Goal: Contribute content: Contribute content

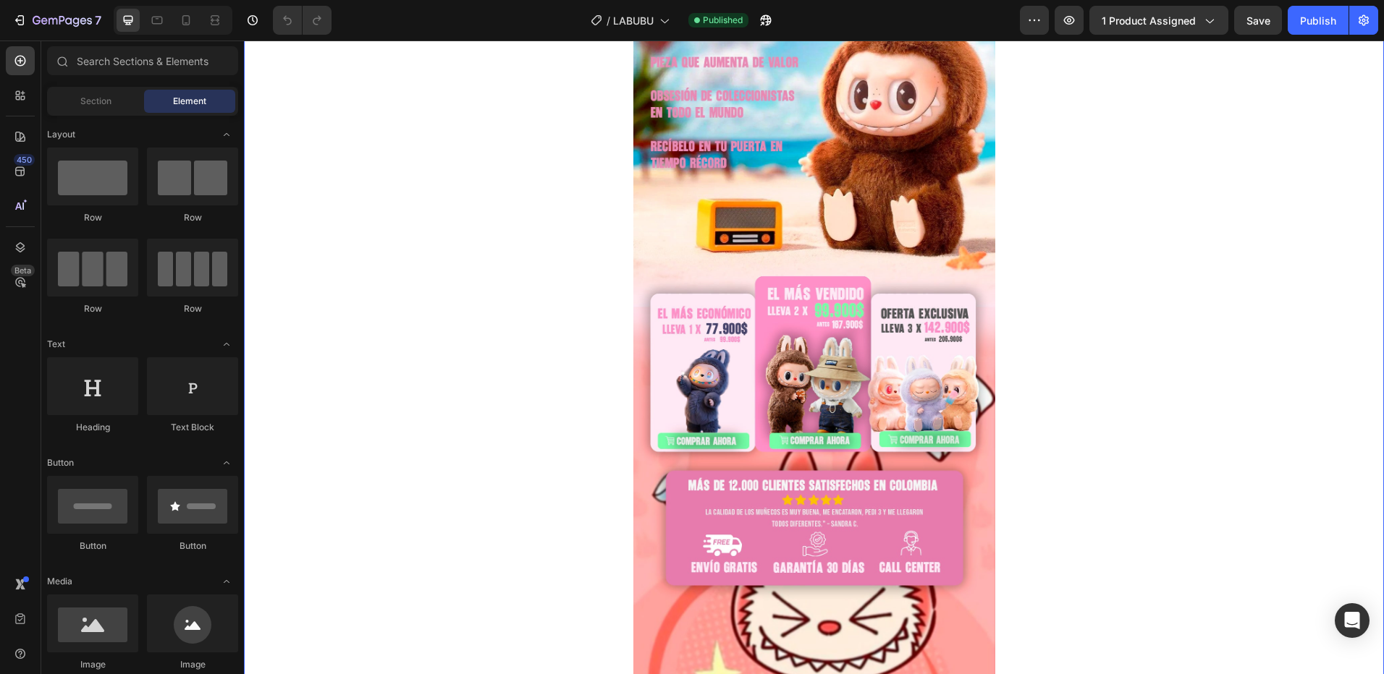
scroll to position [217, 0]
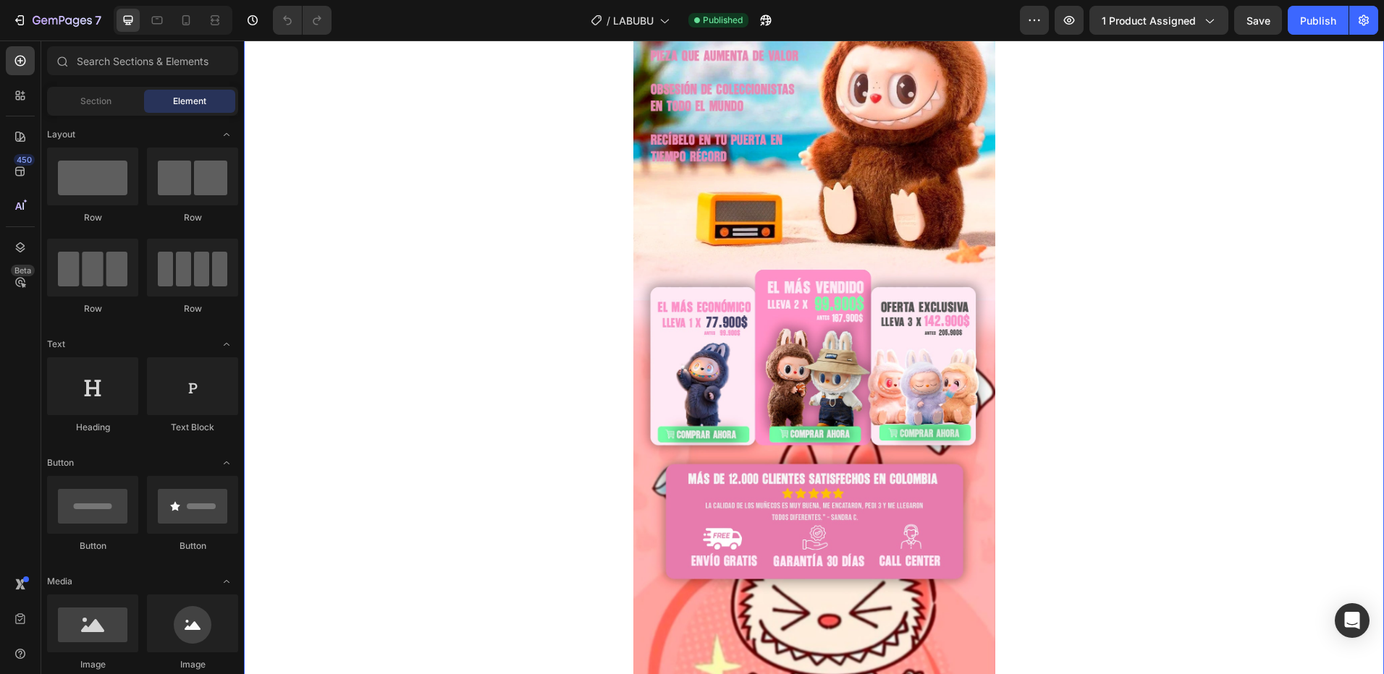
click at [910, 284] on img at bounding box center [814, 306] width 362 height 860
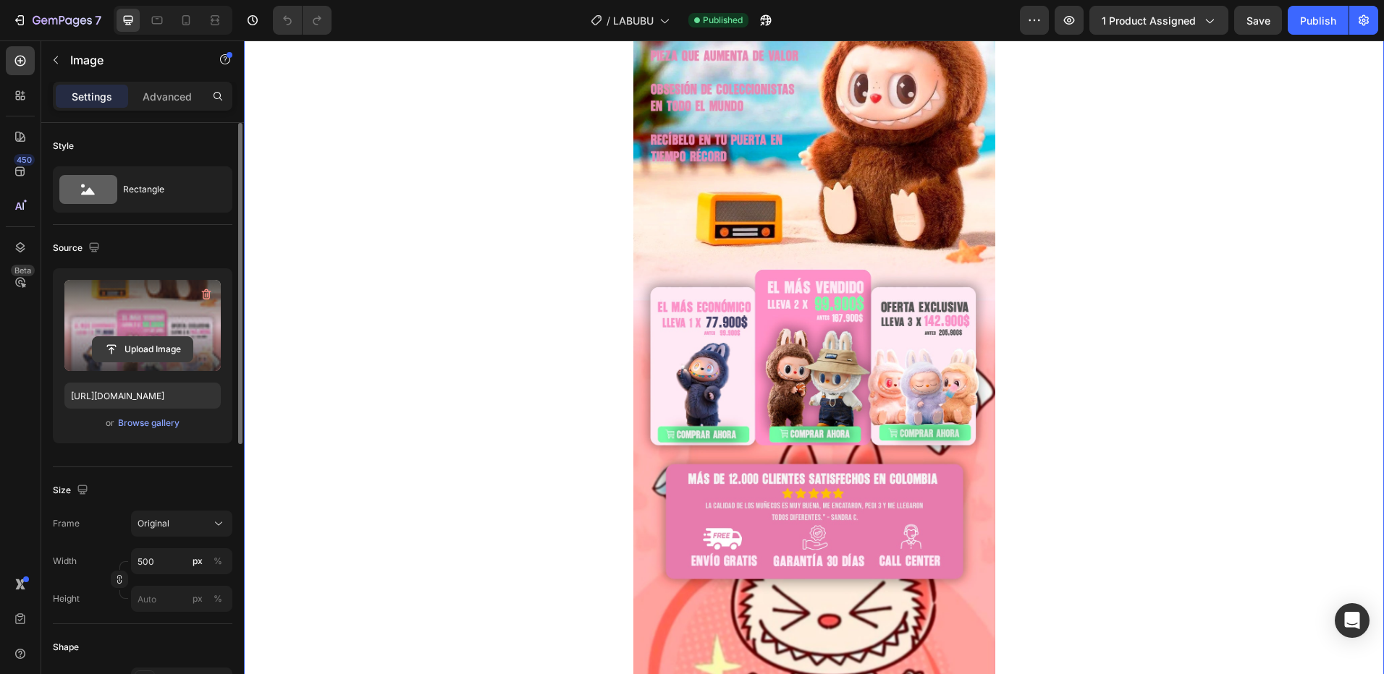
click at [129, 351] on input "file" at bounding box center [143, 349] width 100 height 25
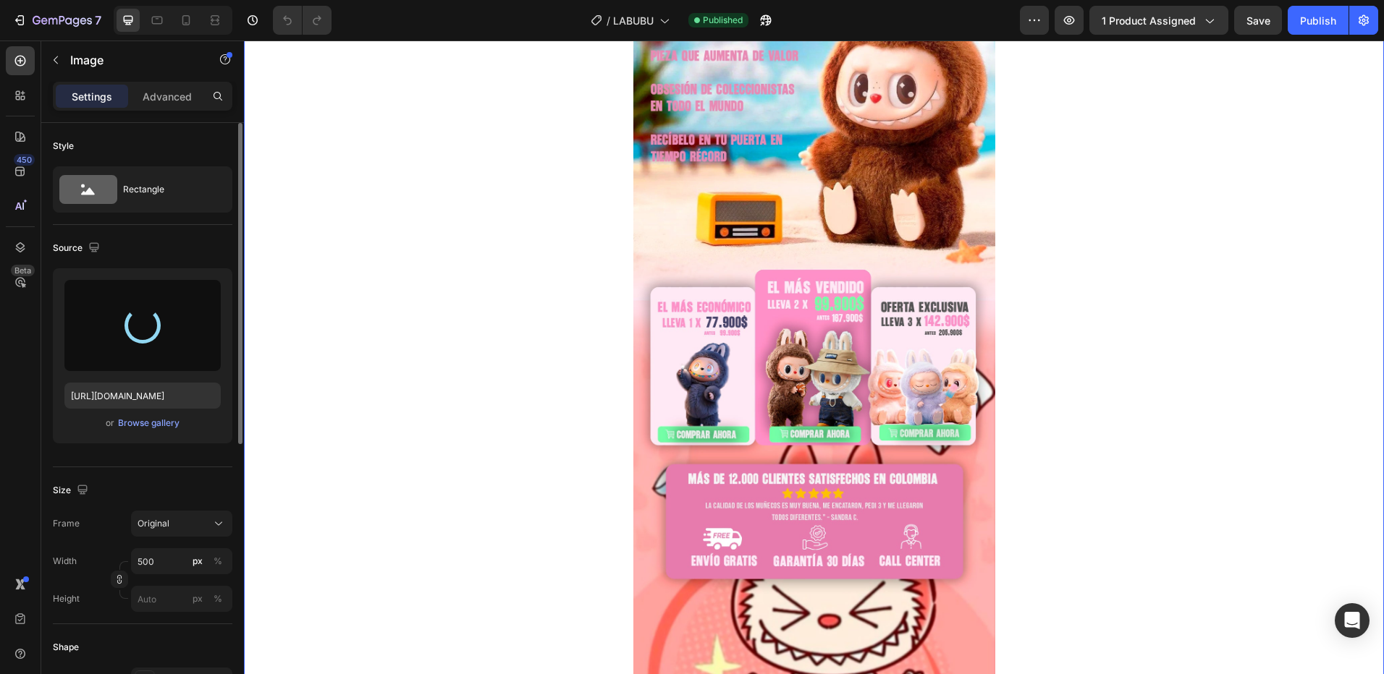
type input "[URL][DOMAIN_NAME]"
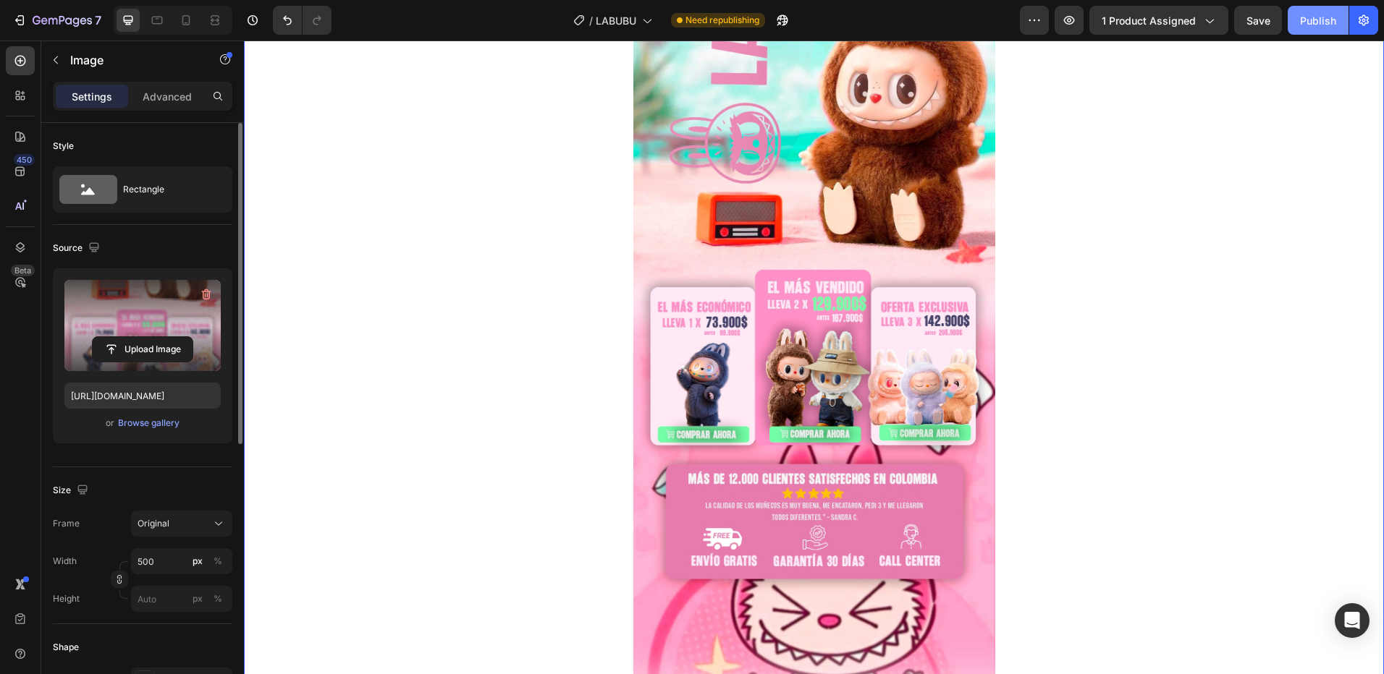
click at [1305, 16] on div "Publish" at bounding box center [1318, 20] width 36 height 15
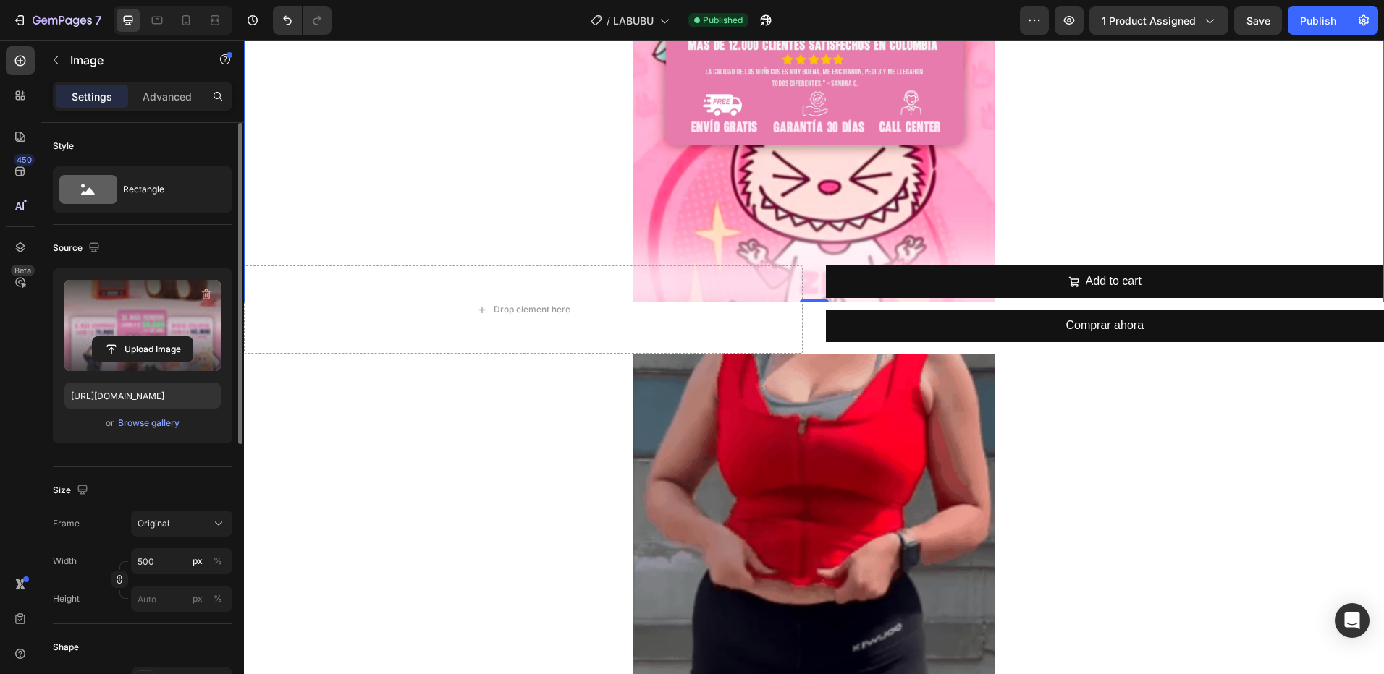
scroll to position [941, 0]
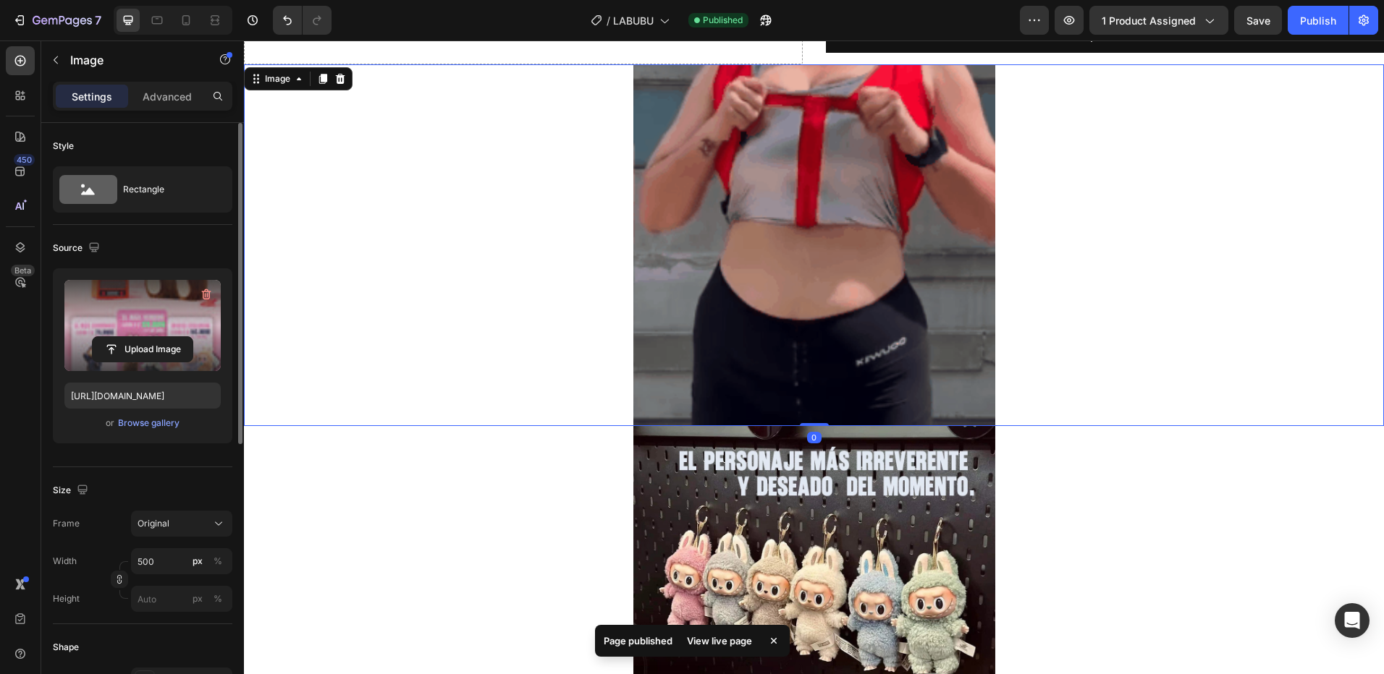
click at [850, 248] on img at bounding box center [814, 245] width 362 height 362
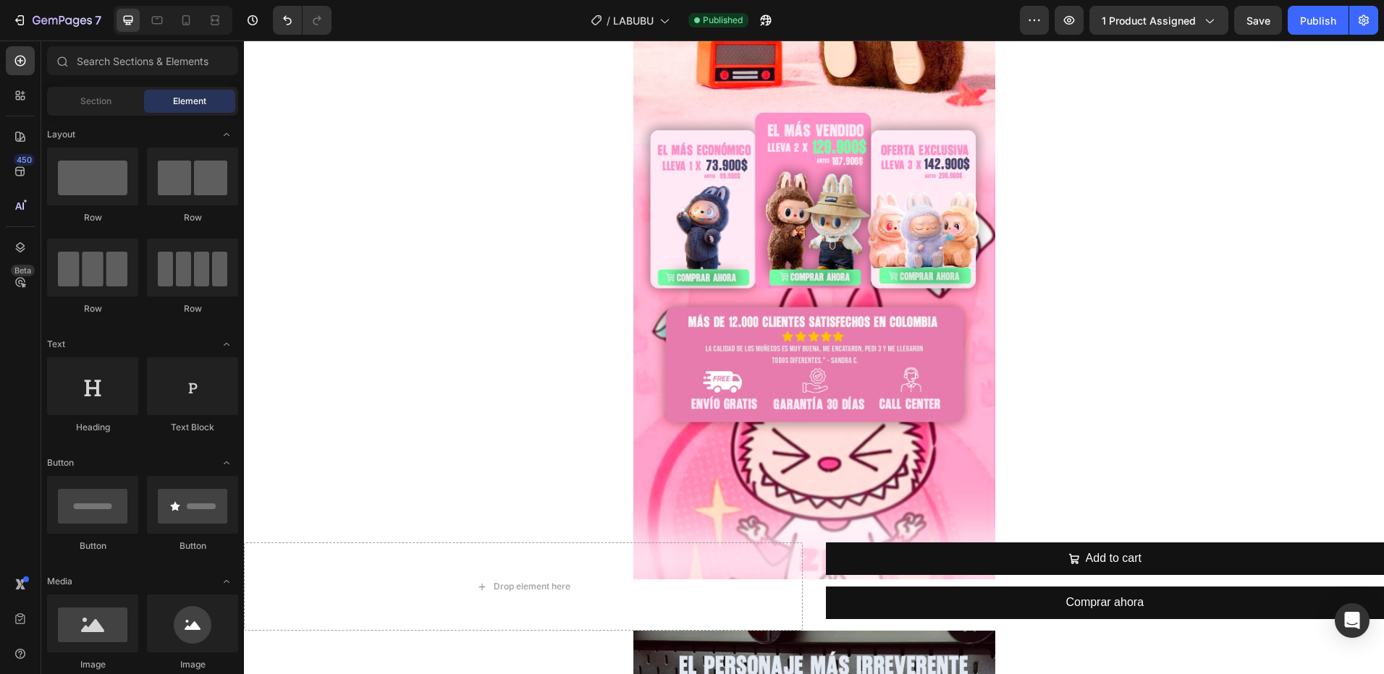
scroll to position [362, 0]
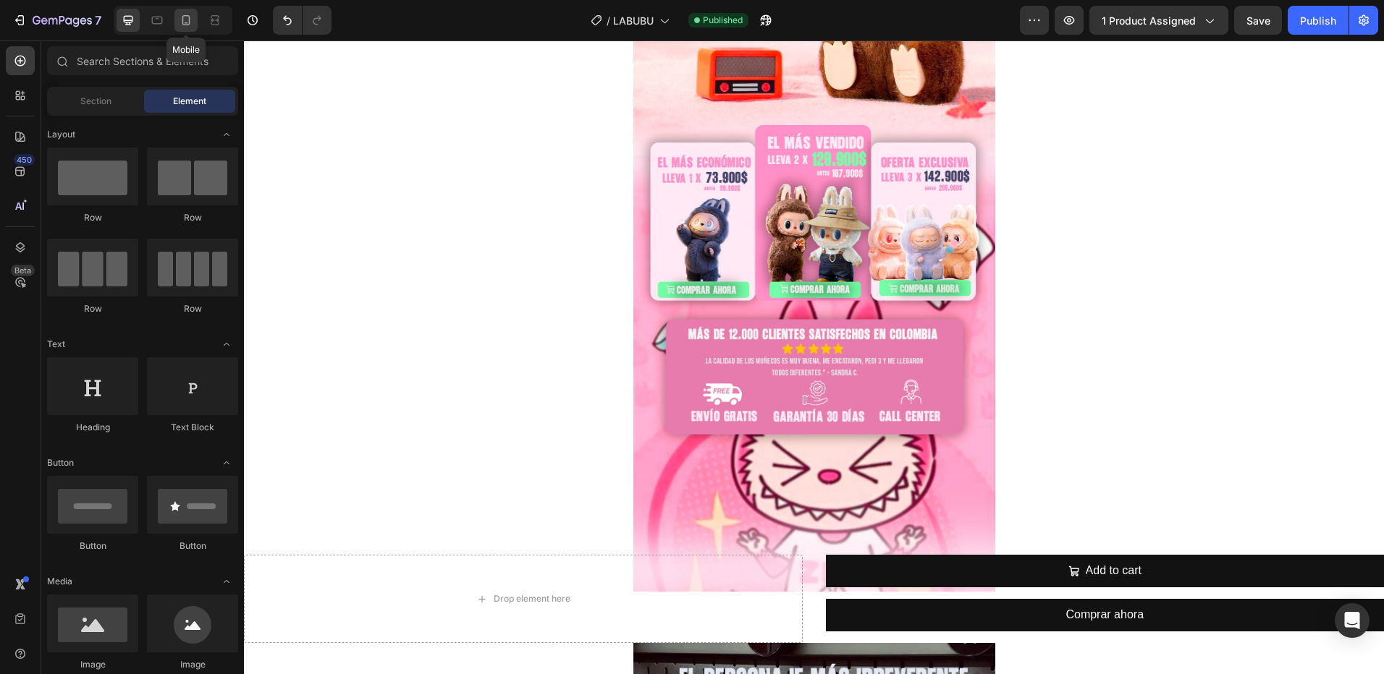
click at [185, 21] on icon at bounding box center [186, 20] width 14 height 14
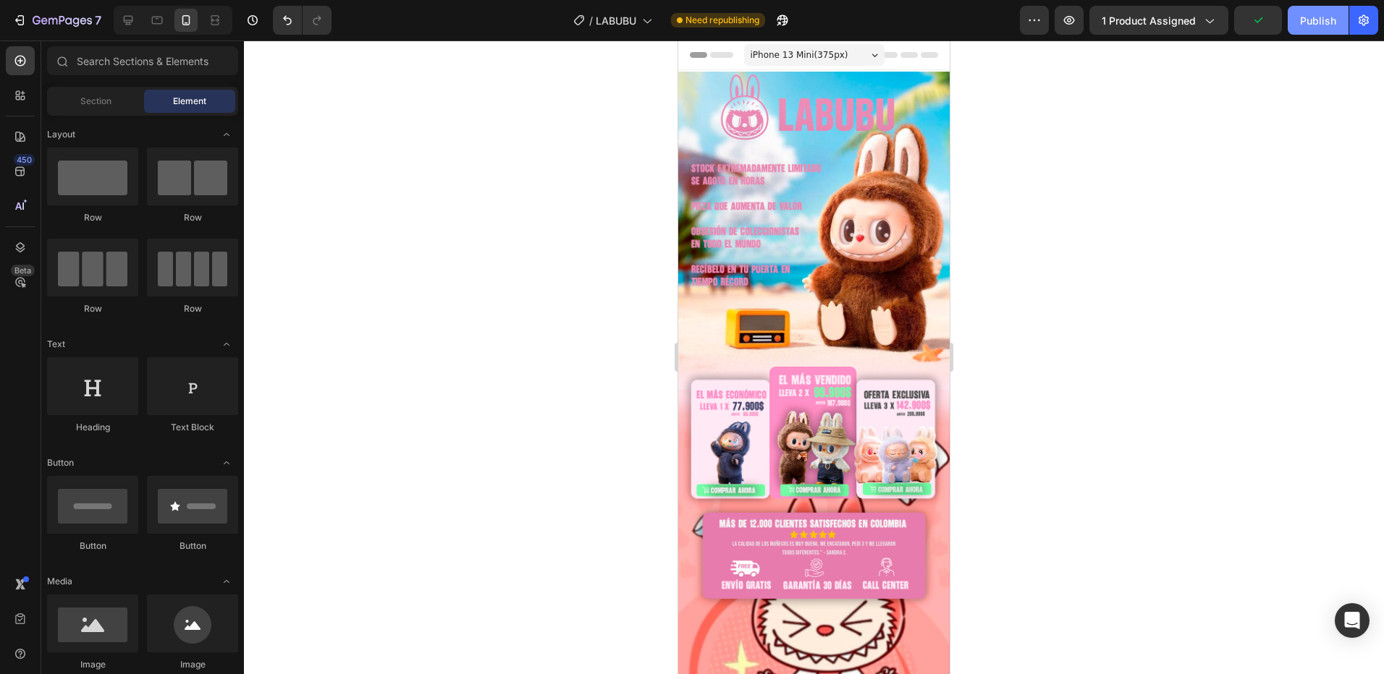
click at [1313, 26] on div "Publish" at bounding box center [1318, 20] width 36 height 15
click at [866, 202] on img at bounding box center [813, 394] width 271 height 645
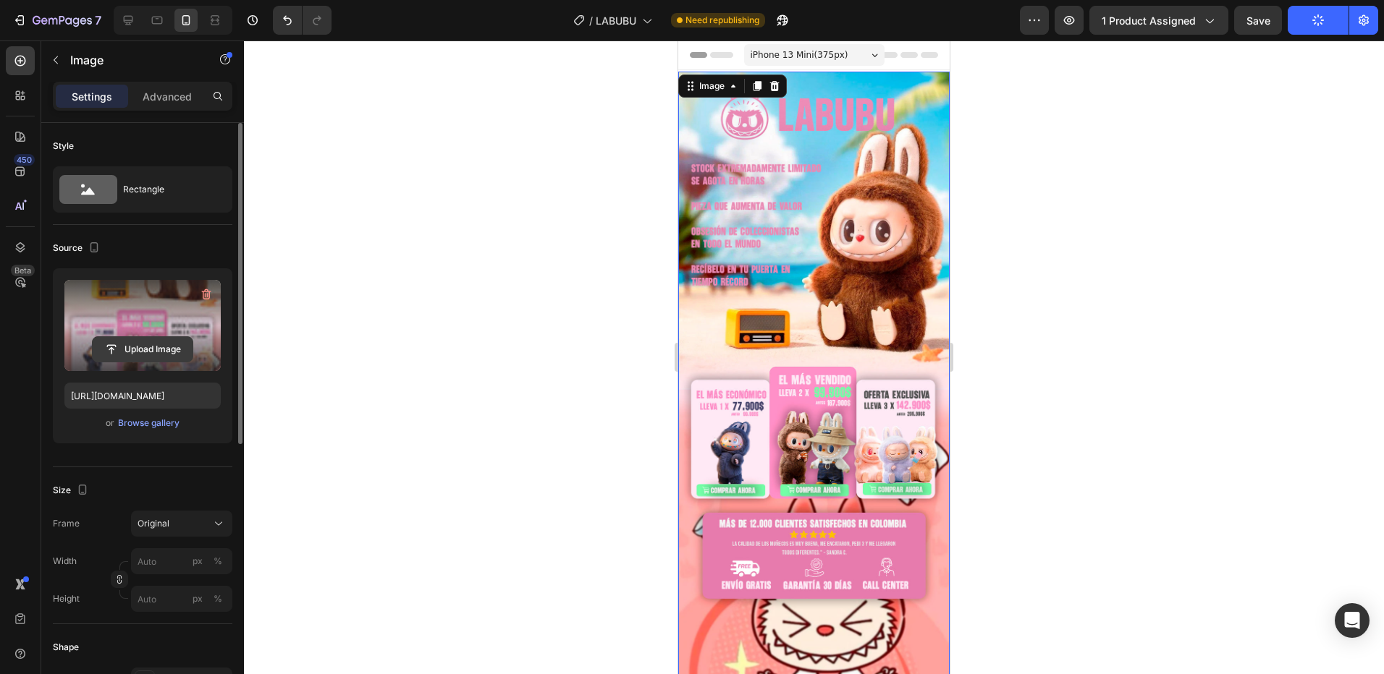
click at [157, 345] on input "file" at bounding box center [143, 349] width 100 height 25
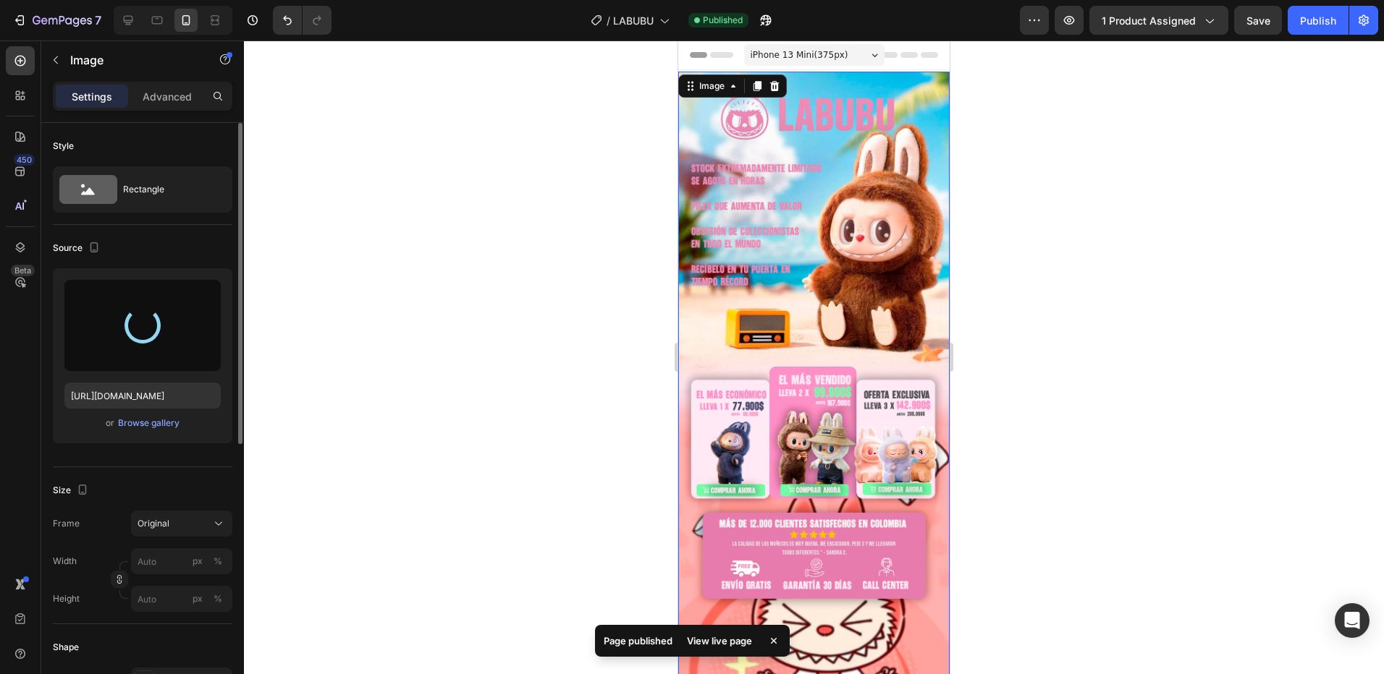
type input "[URL][DOMAIN_NAME]"
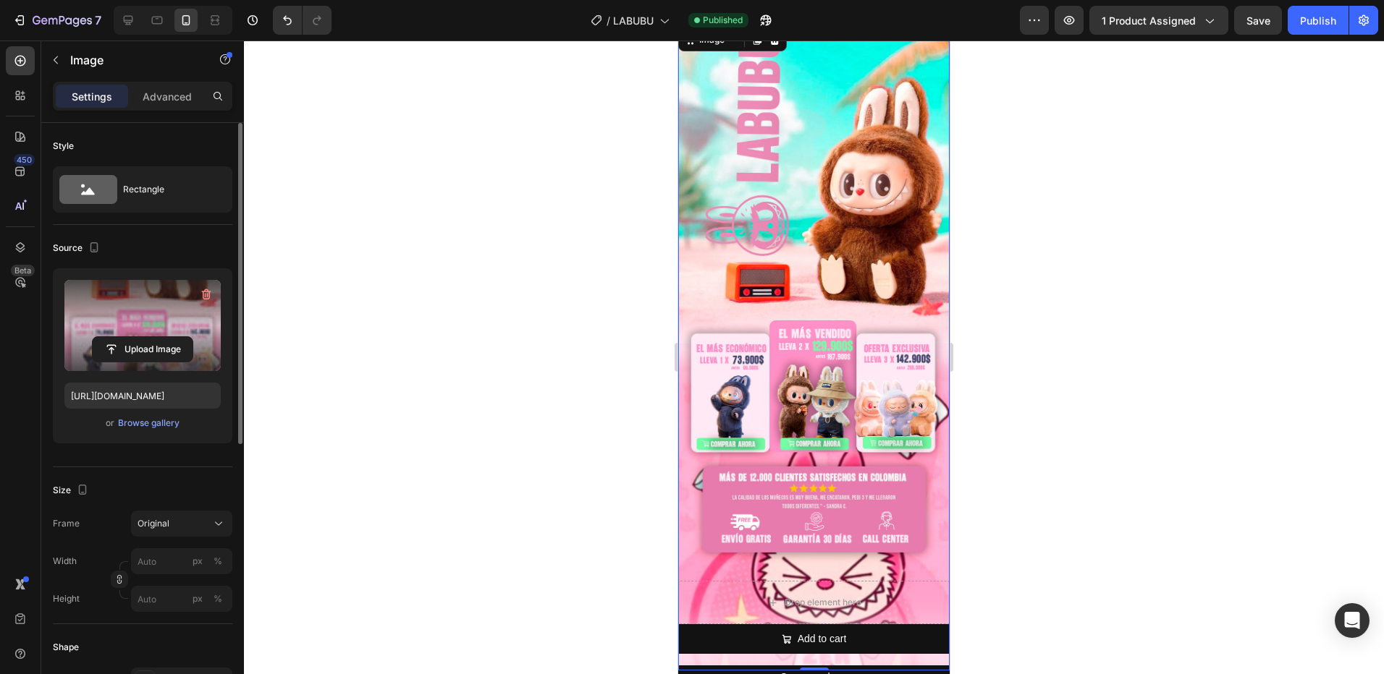
scroll to position [72, 0]
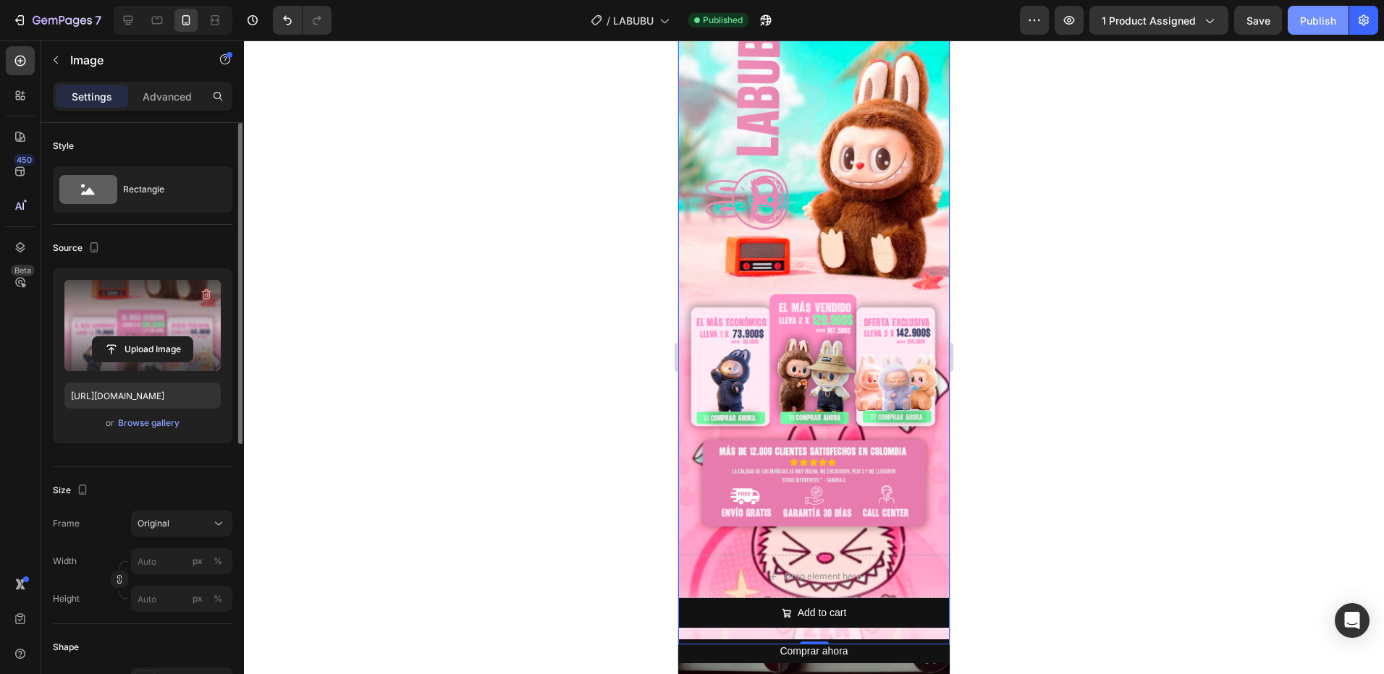
click at [1310, 9] on button "Publish" at bounding box center [1317, 20] width 61 height 29
click at [763, 22] on icon "button" at bounding box center [762, 24] width 4 height 4
click at [24, 19] on icon "button" at bounding box center [21, 20] width 7 height 10
